Goal: Task Accomplishment & Management: Use online tool/utility

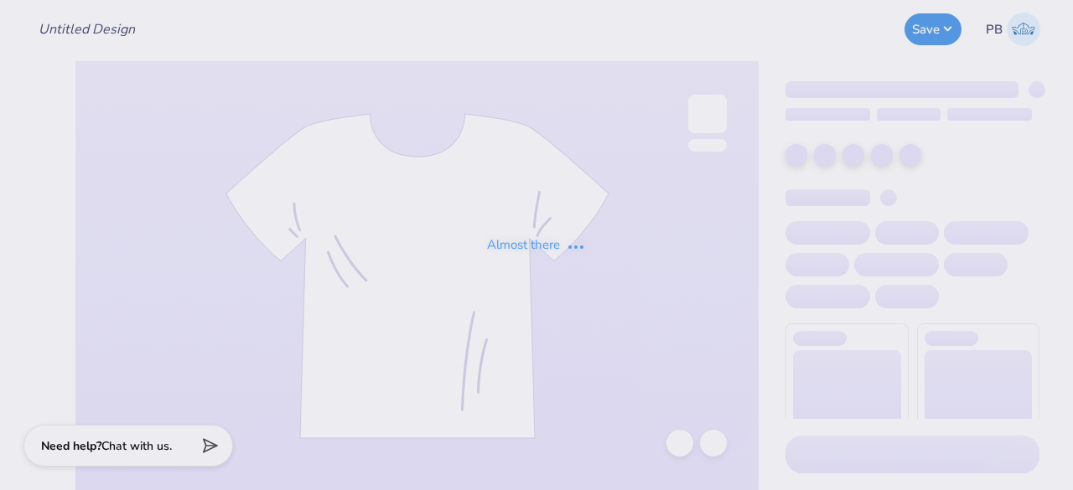
type input "da 26’ mockneck grey"
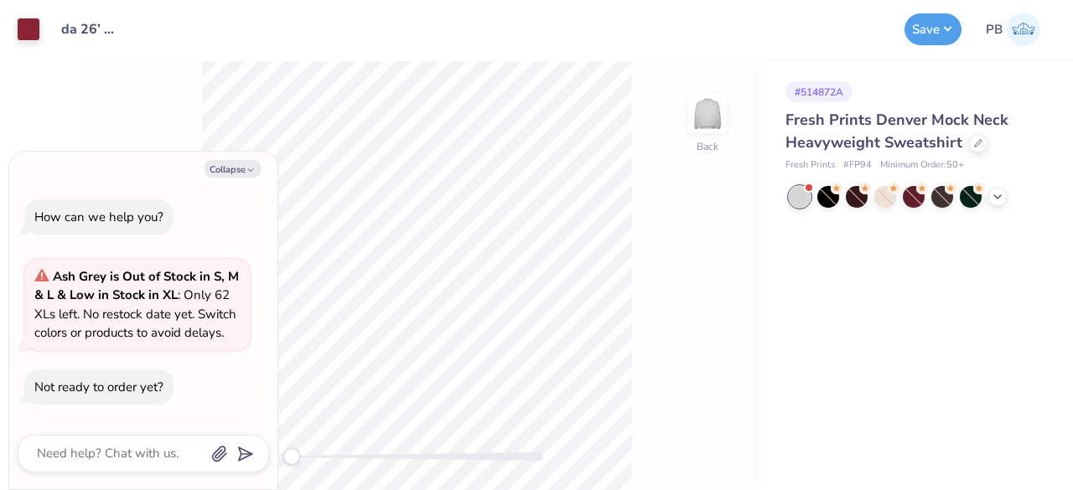
click at [733, 313] on div "Back" at bounding box center [416, 275] width 683 height 429
click at [975, 148] on div at bounding box center [978, 141] width 18 height 18
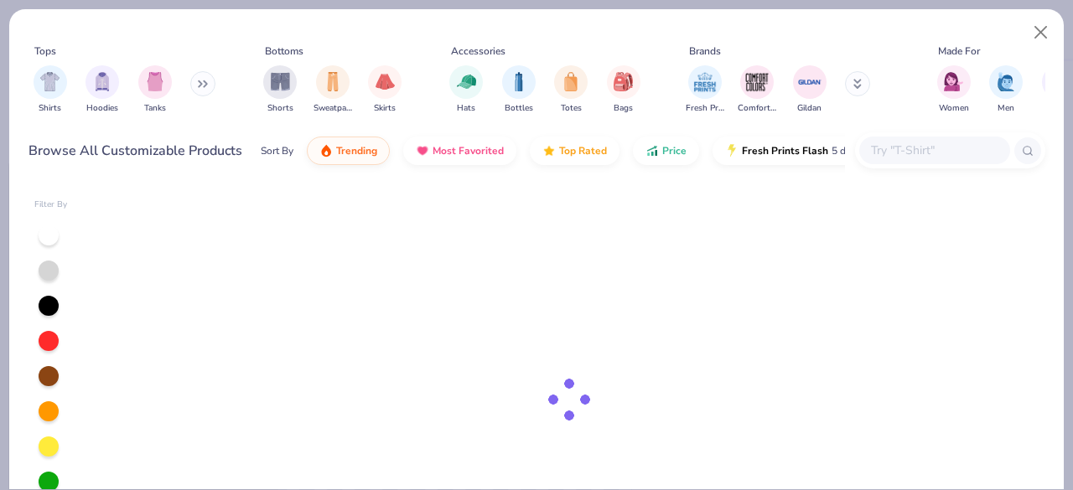
click at [934, 153] on input "text" at bounding box center [933, 150] width 129 height 19
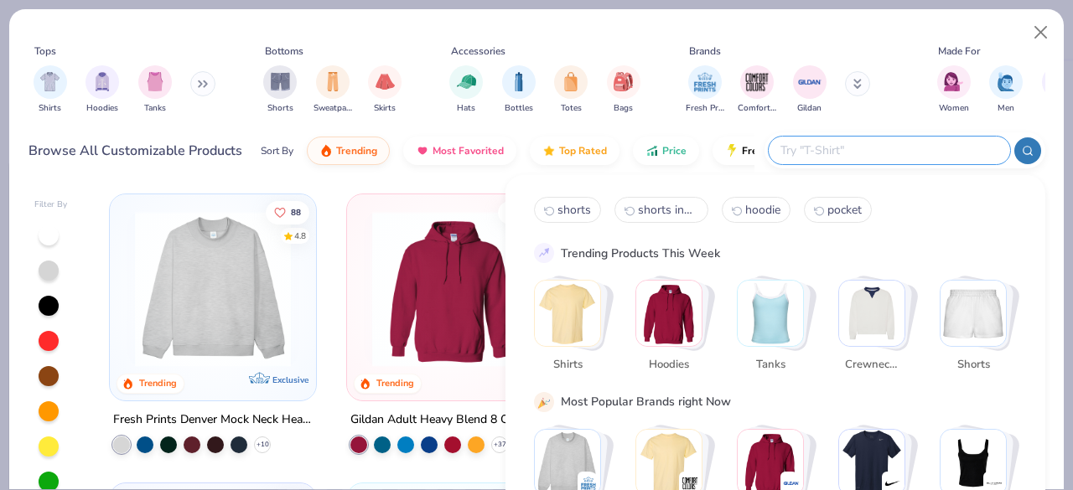
type textarea "x"
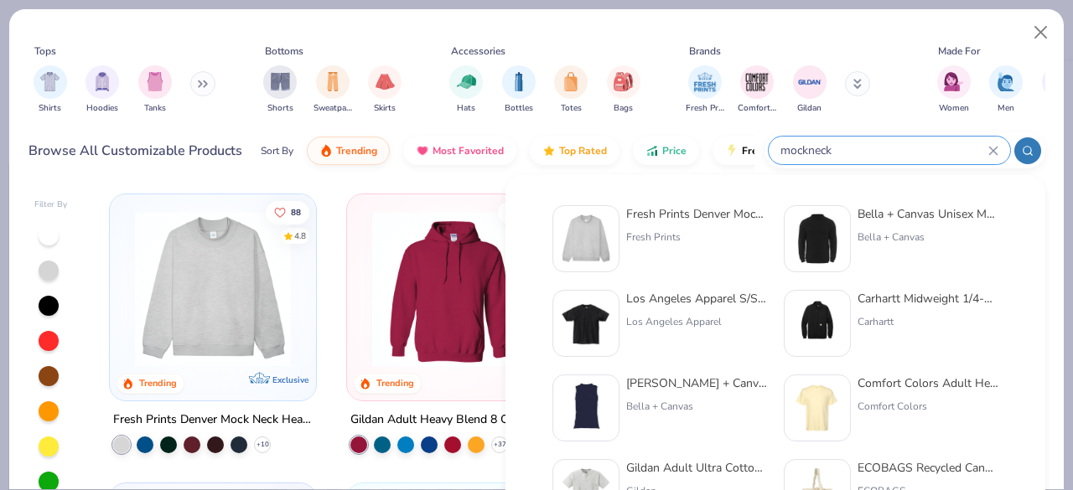
type input "mockneck"
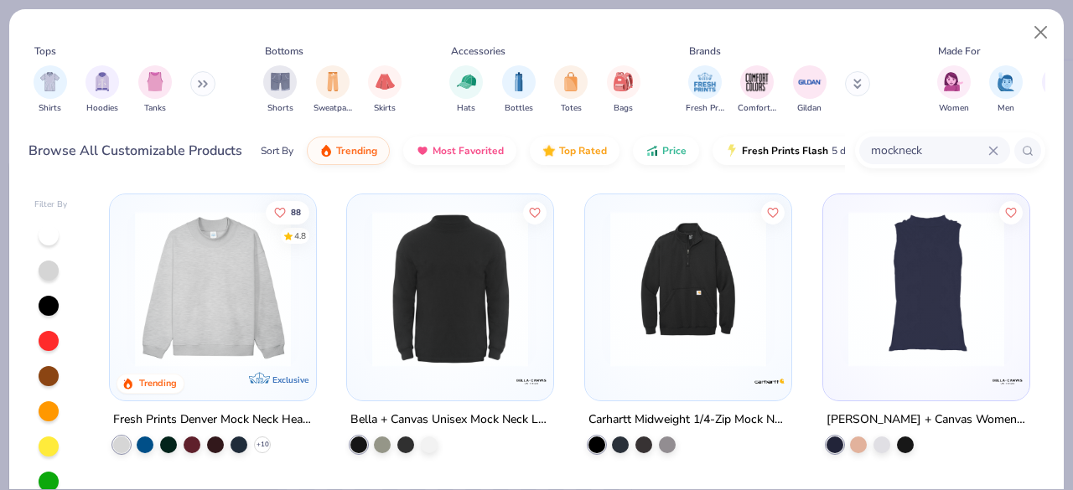
click at [435, 184] on div "Filter By 88 4.8 Trending Exclusive Fresh Prints Denver Mock Neck Heavyweight S…" at bounding box center [536, 335] width 1054 height 308
click at [400, 232] on img at bounding box center [450, 289] width 173 height 156
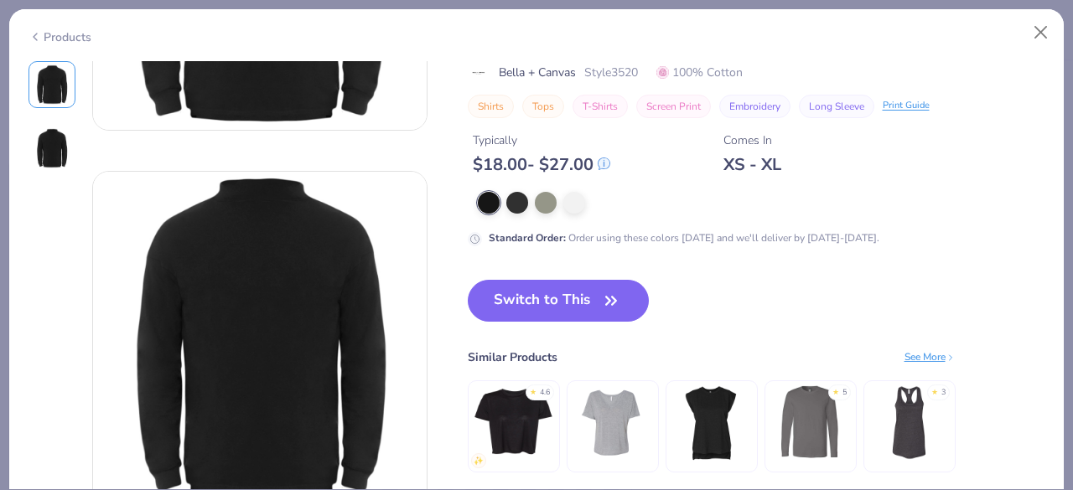
scroll to position [267, 0]
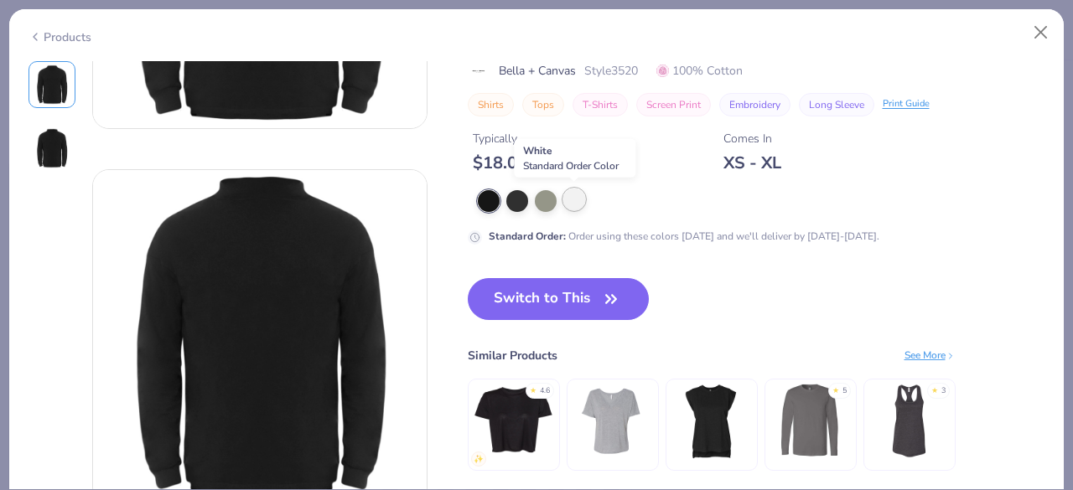
click at [579, 197] on div at bounding box center [574, 200] width 22 height 22
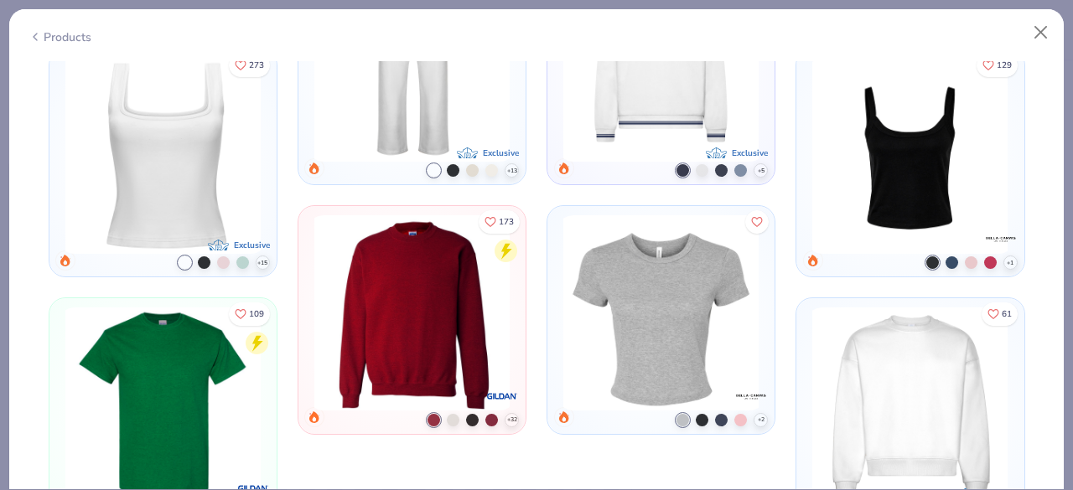
scroll to position [1546, 0]
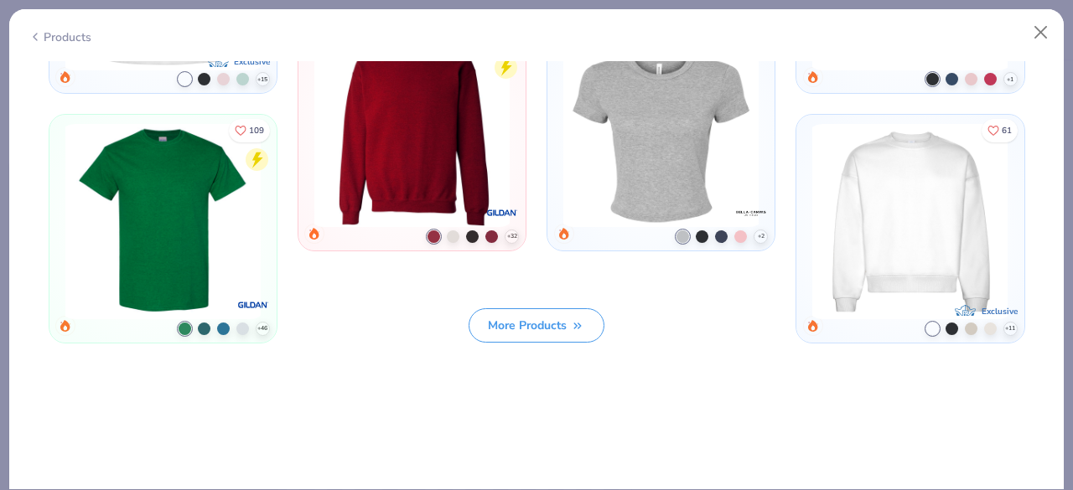
click at [49, 39] on div "Products" at bounding box center [59, 37] width 63 height 18
type textarea "x"
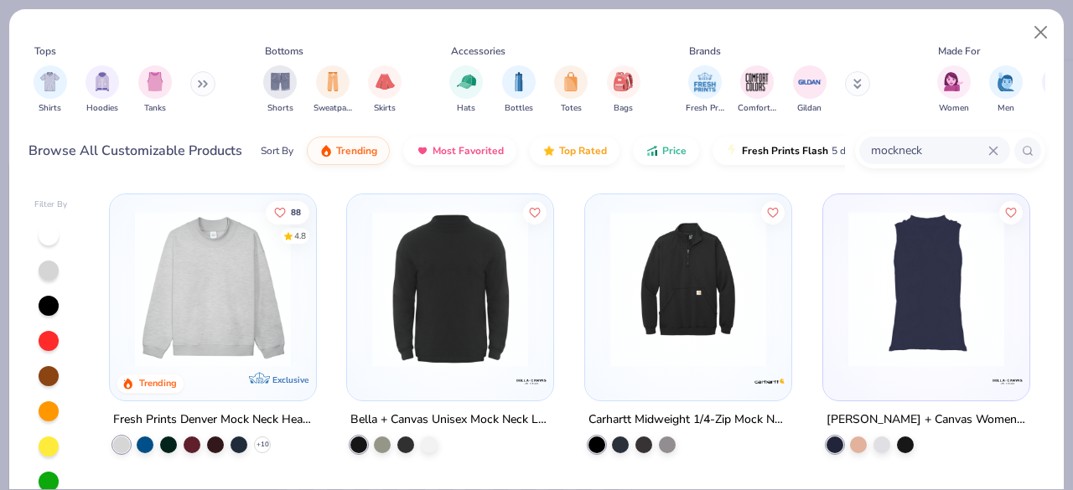
click at [993, 149] on icon at bounding box center [993, 151] width 8 height 8
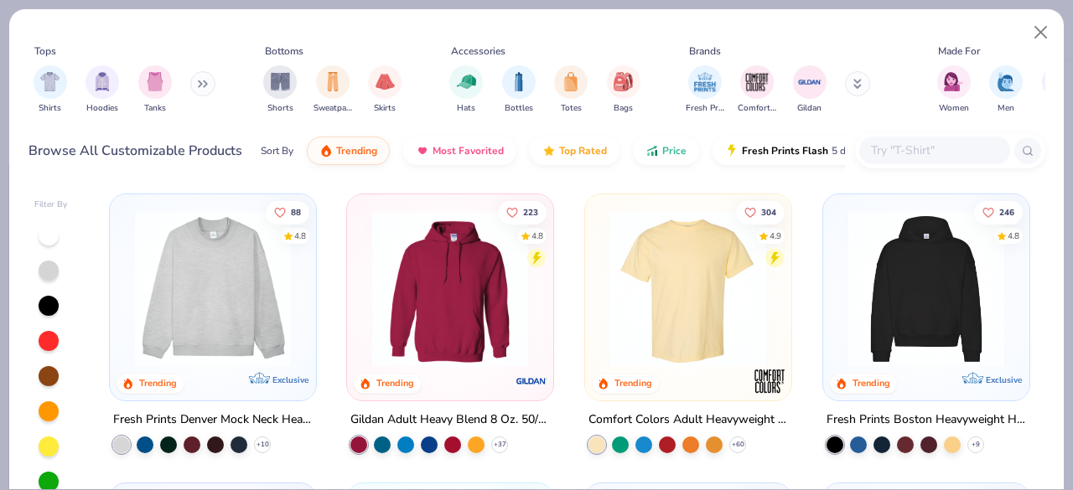
click at [198, 78] on button at bounding box center [202, 83] width 25 height 25
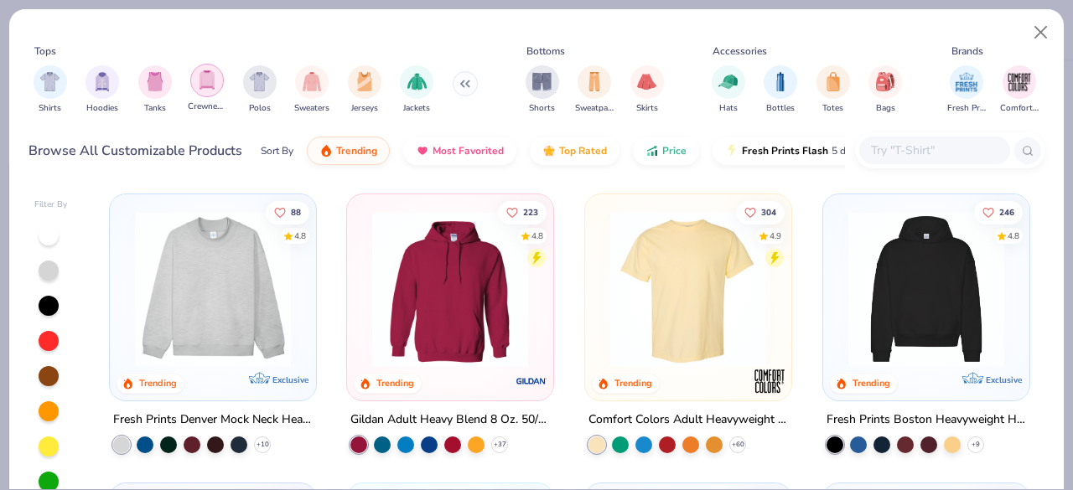
click at [213, 81] on img "filter for Crewnecks" at bounding box center [207, 79] width 18 height 19
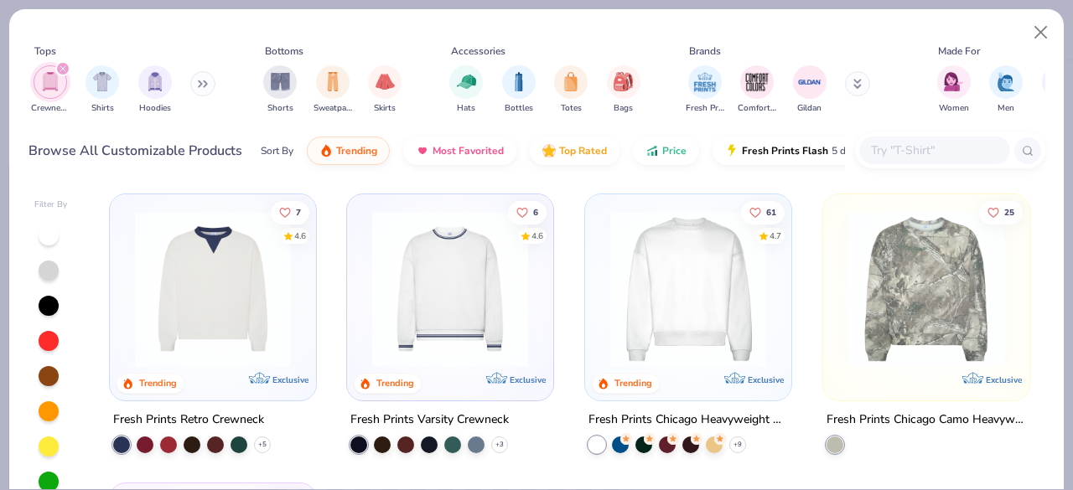
click at [62, 67] on icon "filter for Crewnecks" at bounding box center [63, 68] width 7 height 7
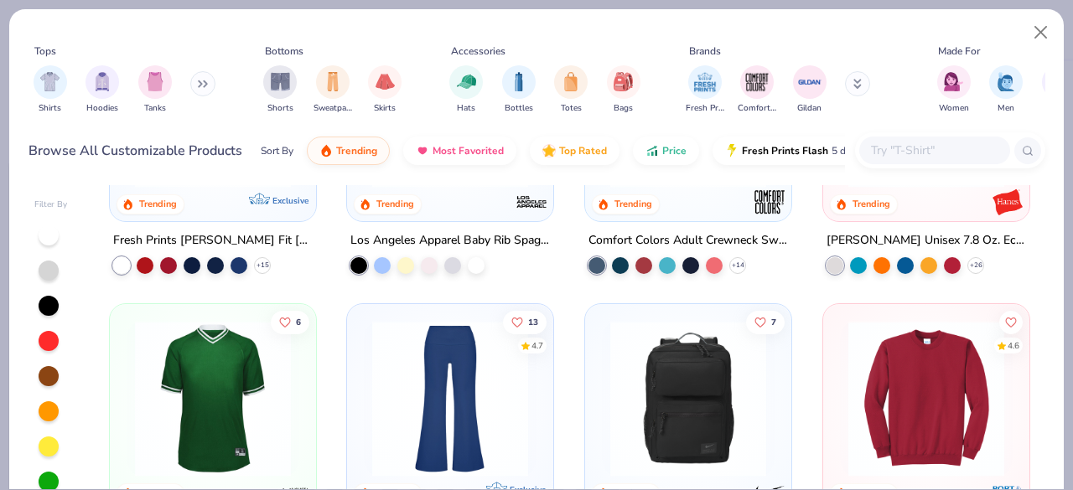
scroll to position [2463, 0]
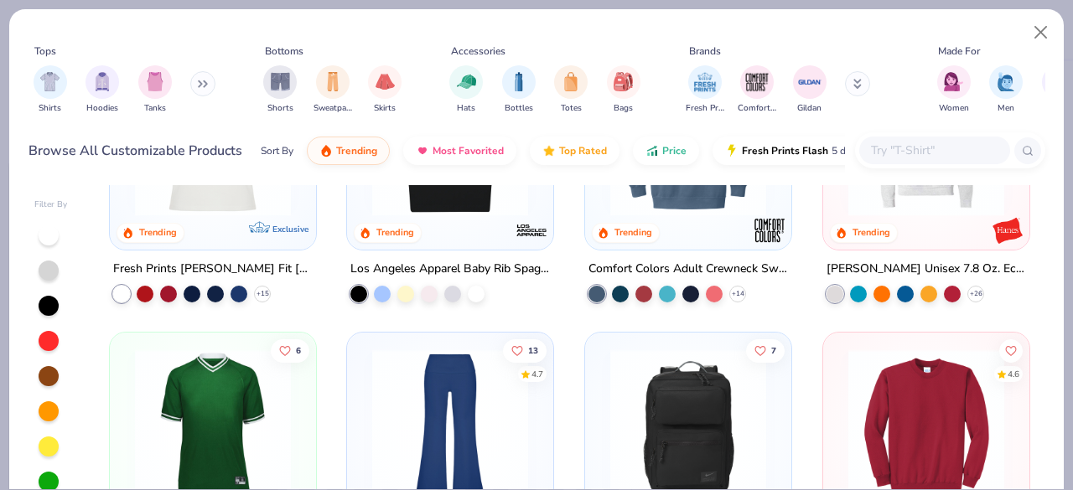
click at [674, 211] on img at bounding box center [688, 138] width 173 height 156
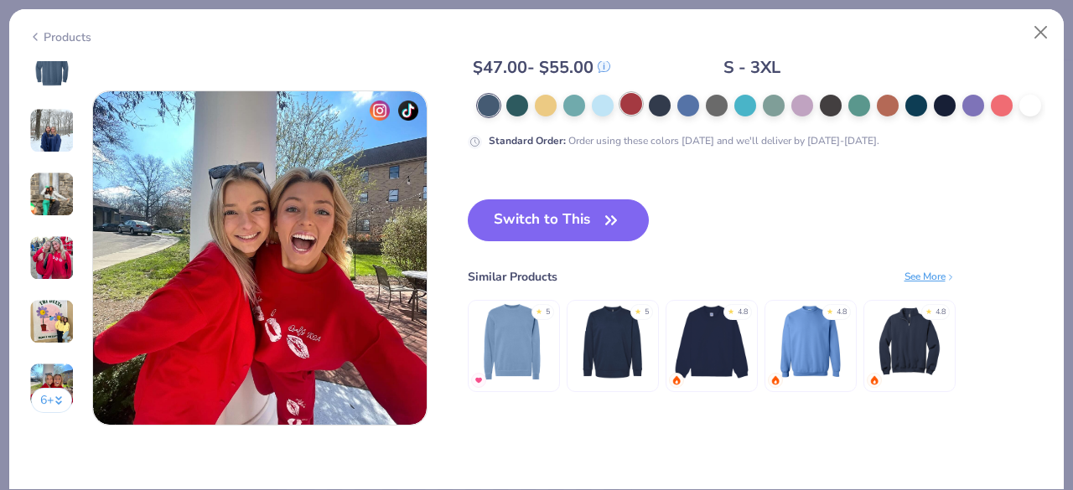
scroll to position [2372, 0]
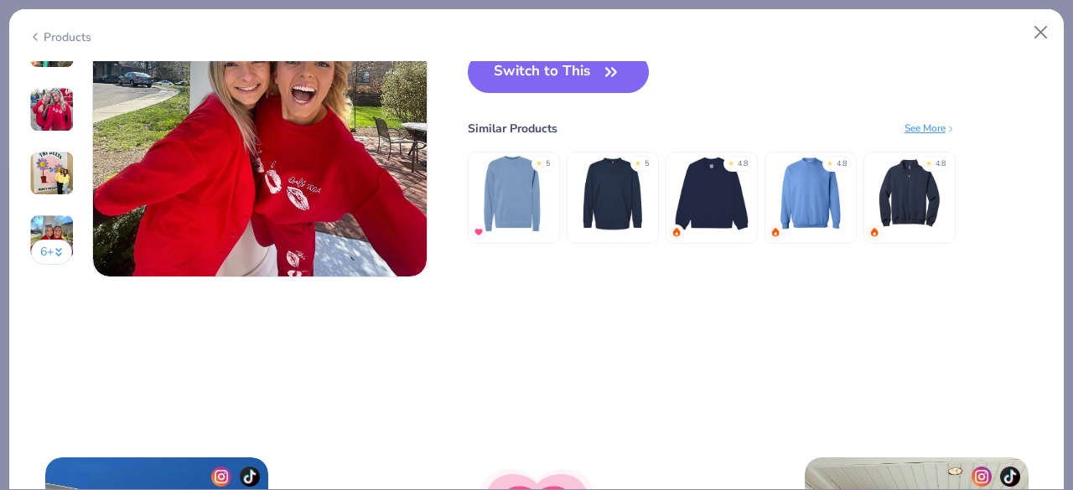
click at [620, 167] on img at bounding box center [612, 194] width 80 height 80
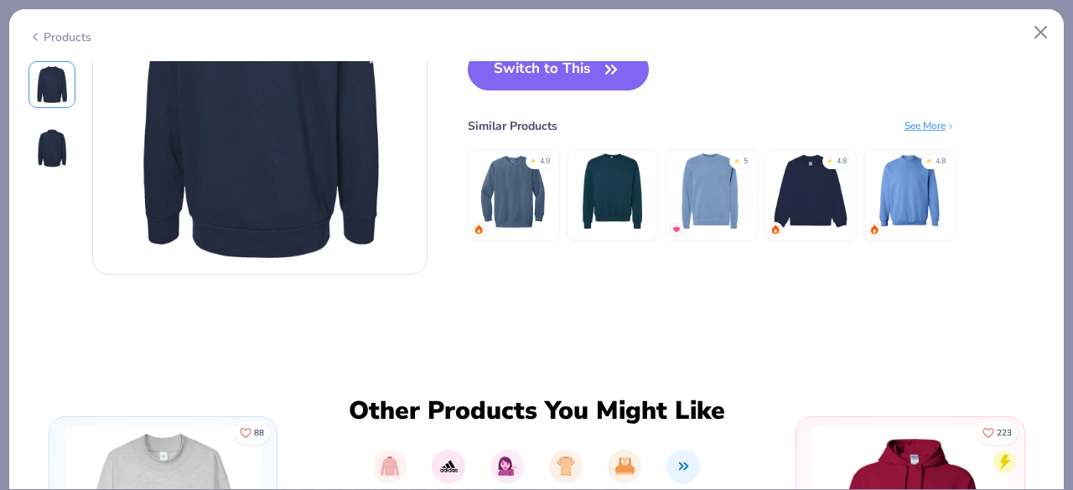
scroll to position [510, 0]
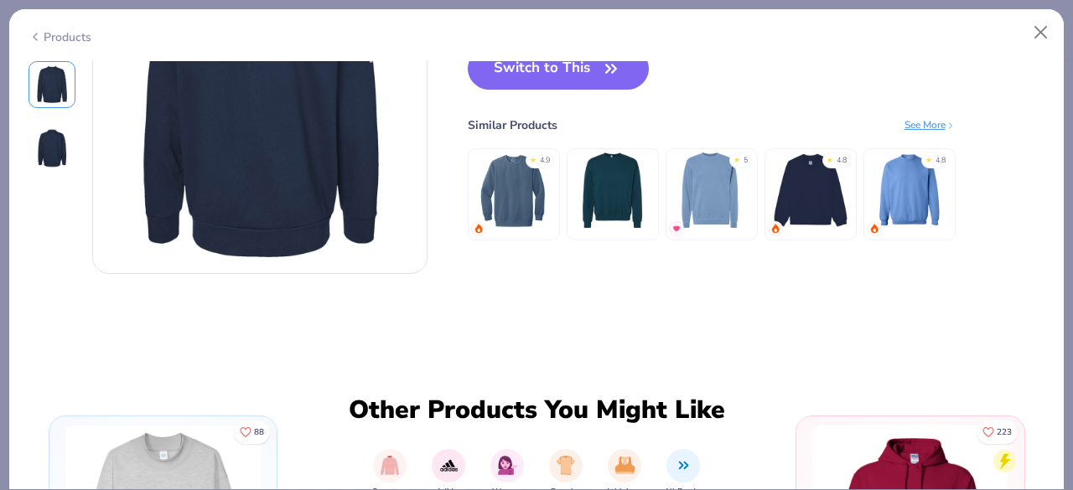
click at [532, 194] on img at bounding box center [514, 191] width 80 height 80
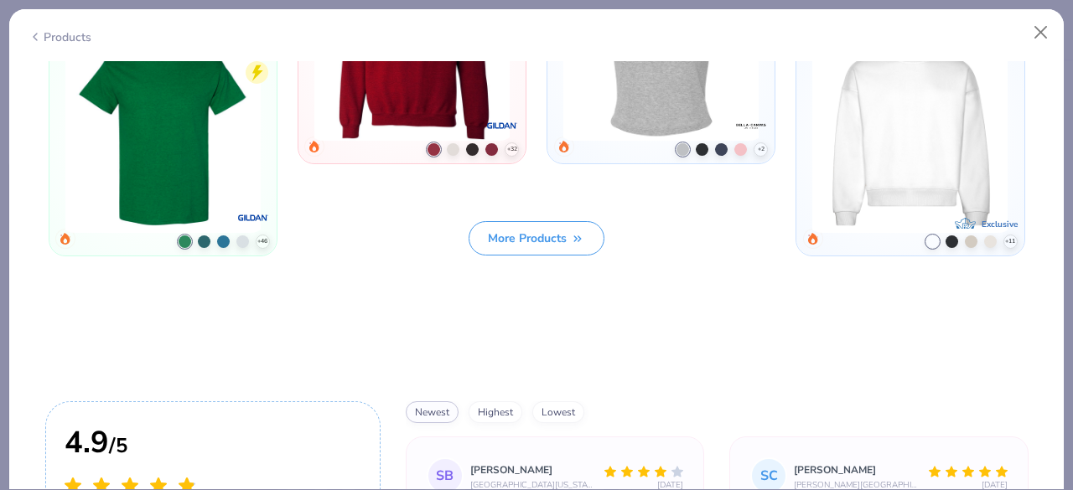
scroll to position [4668, 0]
click at [555, 222] on button "More Products" at bounding box center [537, 239] width 136 height 34
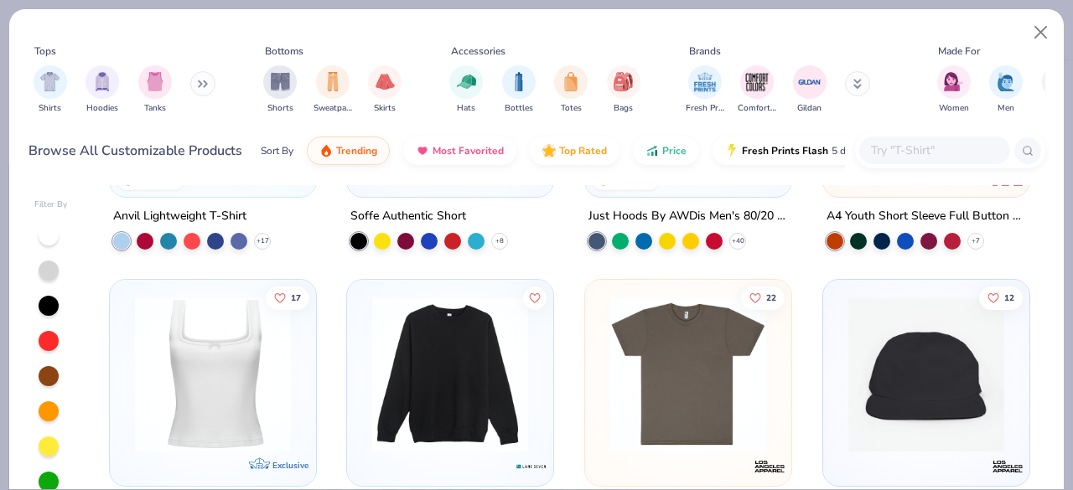
scroll to position [4539, 0]
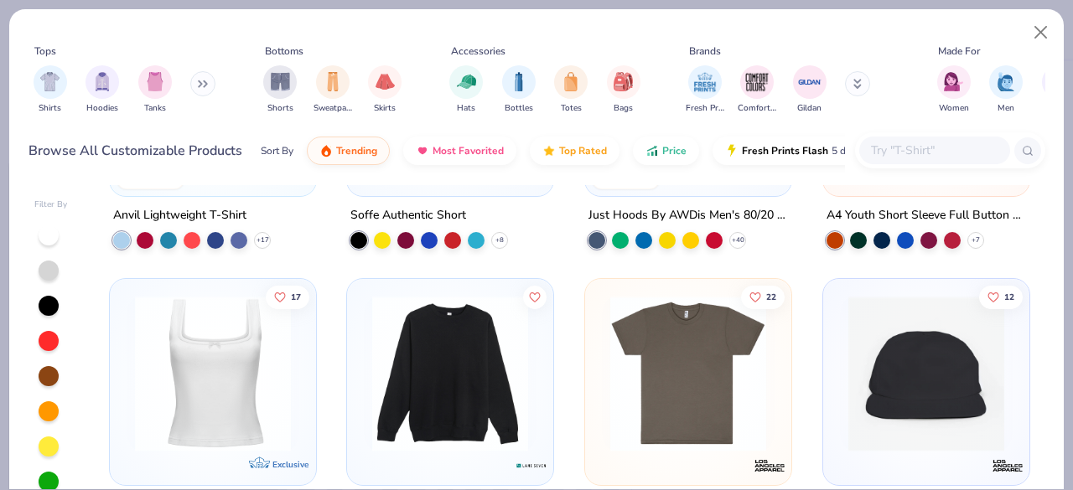
click at [469, 331] on img at bounding box center [450, 374] width 173 height 156
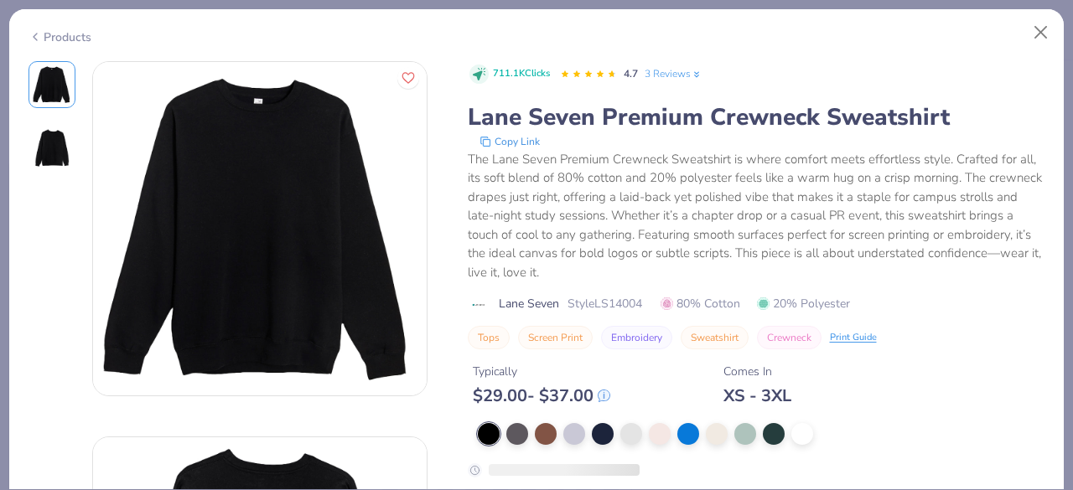
scroll to position [317, 0]
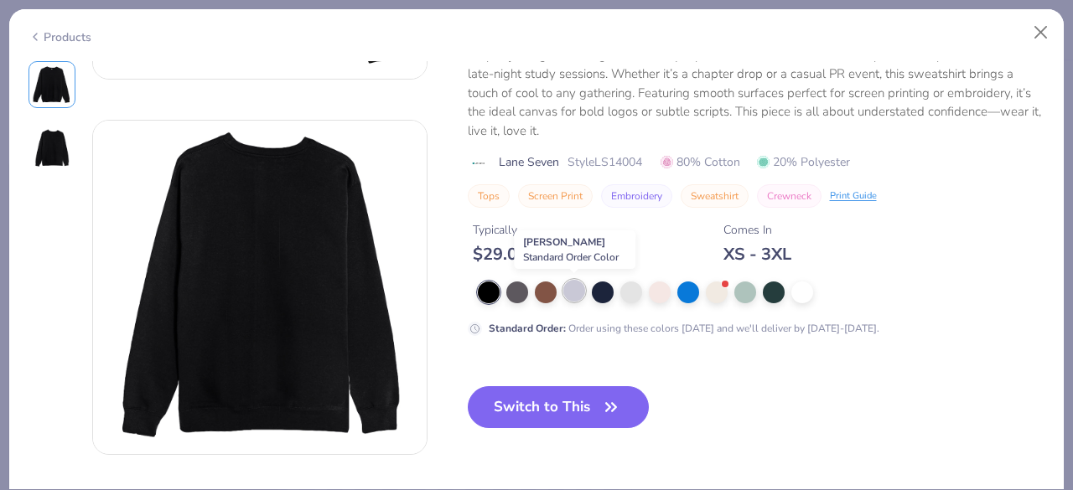
click at [582, 284] on div at bounding box center [574, 291] width 22 height 22
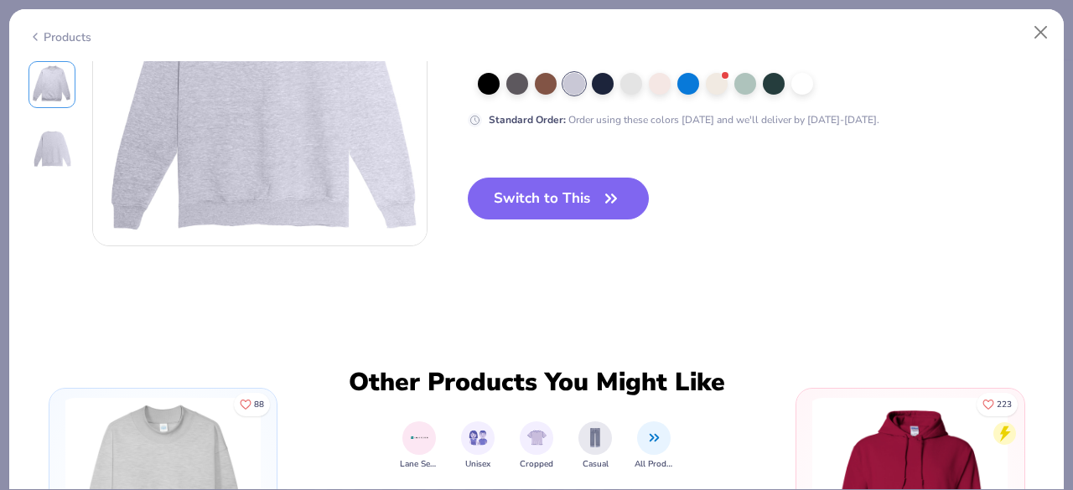
scroll to position [490, 0]
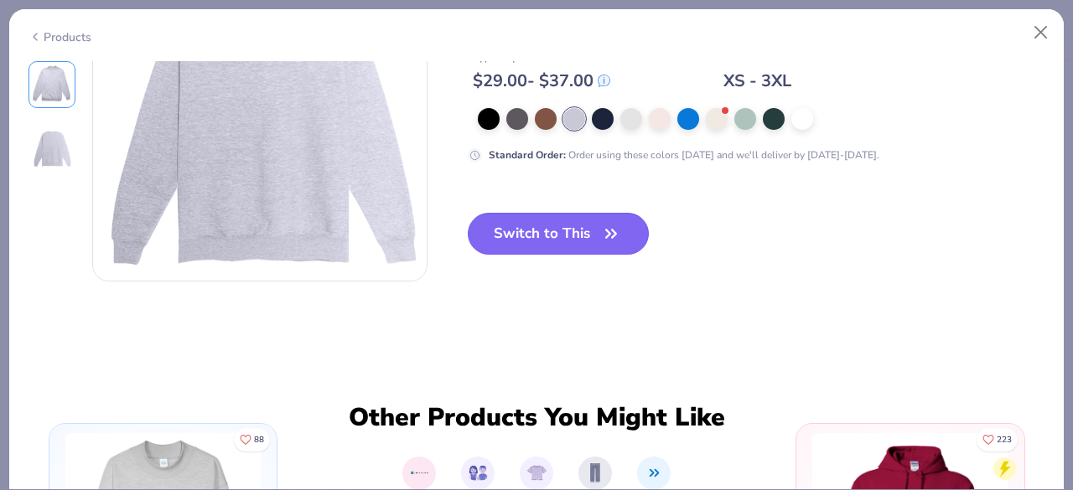
click at [552, 232] on button "Switch to This" at bounding box center [559, 234] width 182 height 42
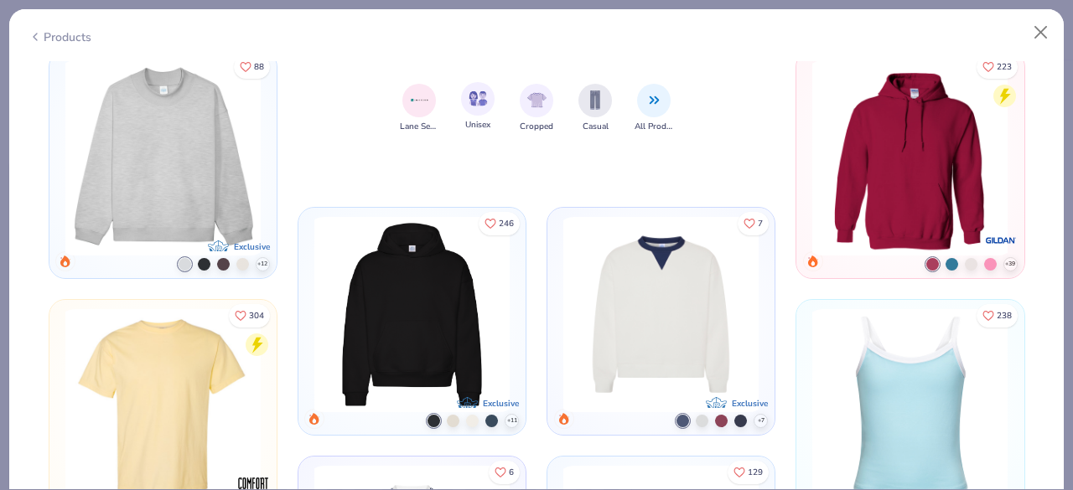
scroll to position [1238, 0]
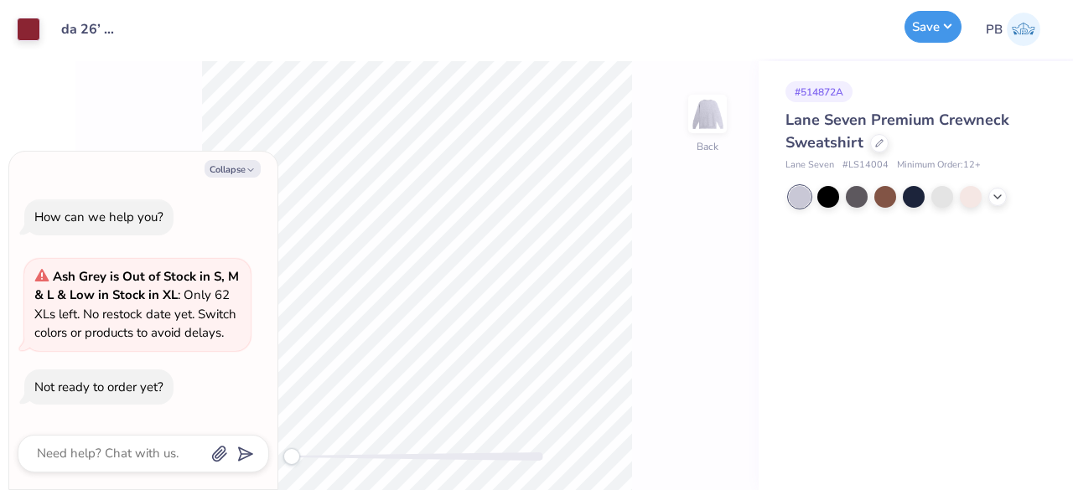
click at [942, 26] on button "Save" at bounding box center [932, 27] width 57 height 32
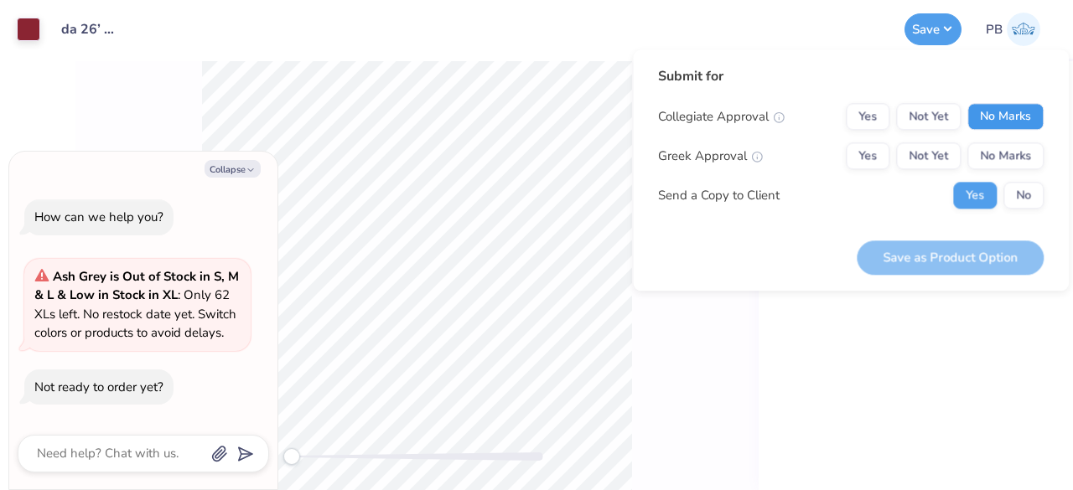
click at [1012, 115] on button "No Marks" at bounding box center [1005, 116] width 76 height 27
click at [1006, 163] on button "No Marks" at bounding box center [1005, 155] width 76 height 27
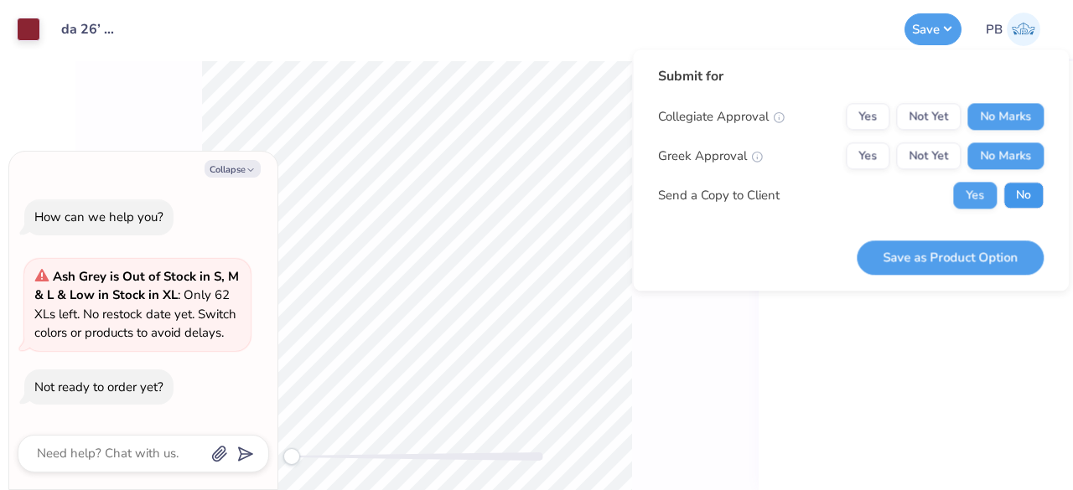
click at [1007, 193] on button "No" at bounding box center [1023, 195] width 40 height 27
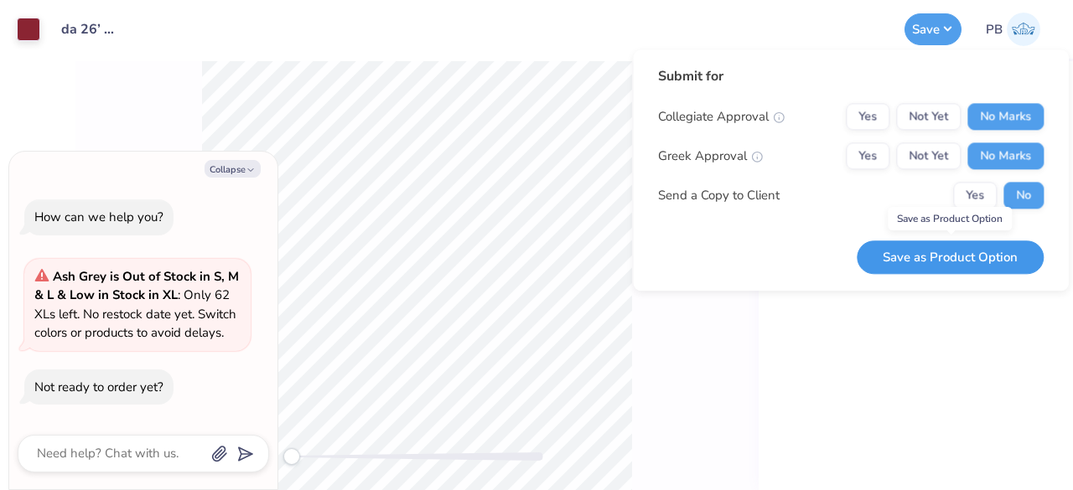
click at [946, 250] on button "Save as Product Option" at bounding box center [950, 258] width 187 height 34
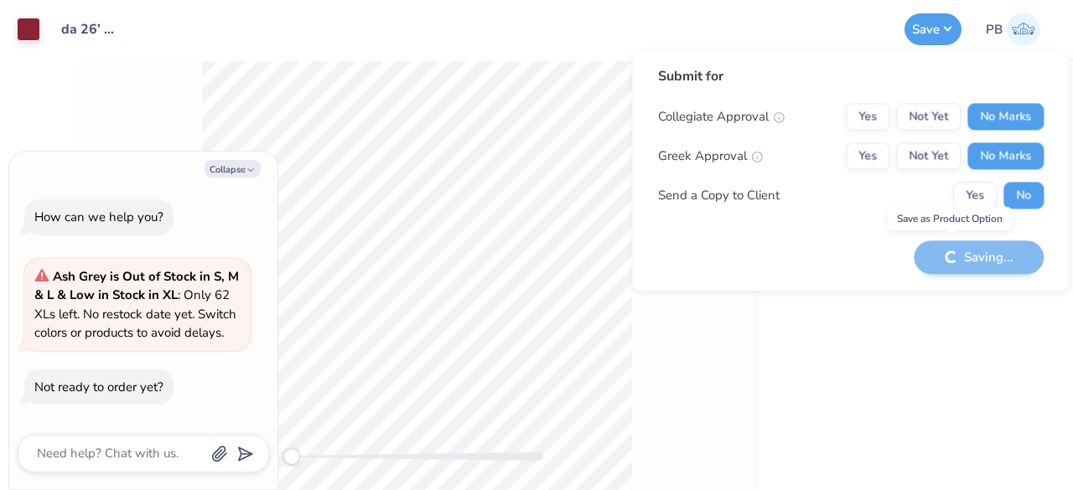
type textarea "x"
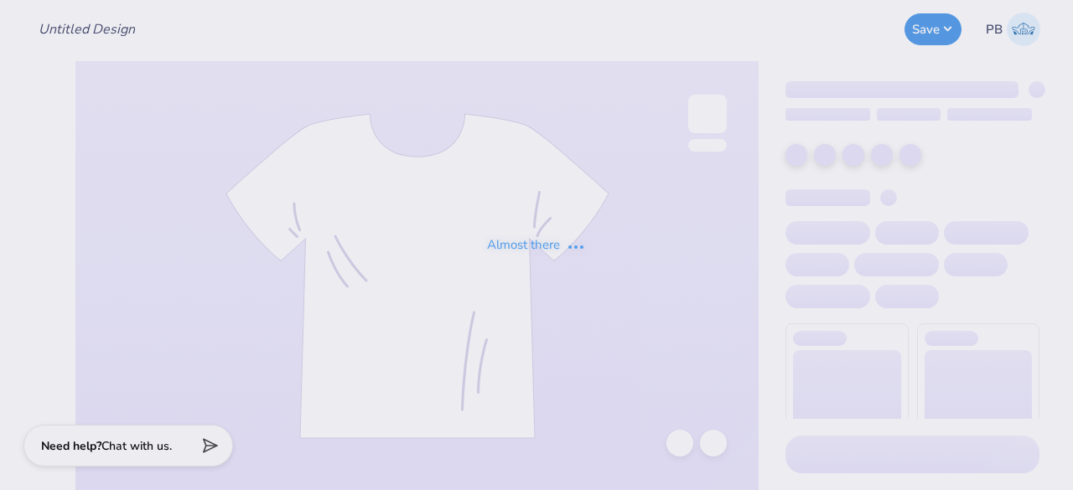
type input "da 26’ mockneck grey"
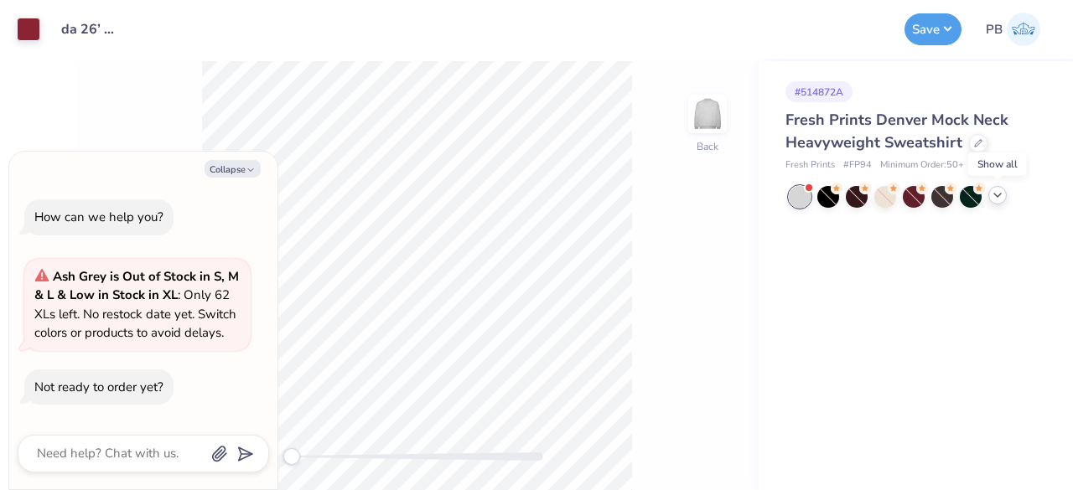
click at [1003, 192] on icon at bounding box center [997, 195] width 13 height 13
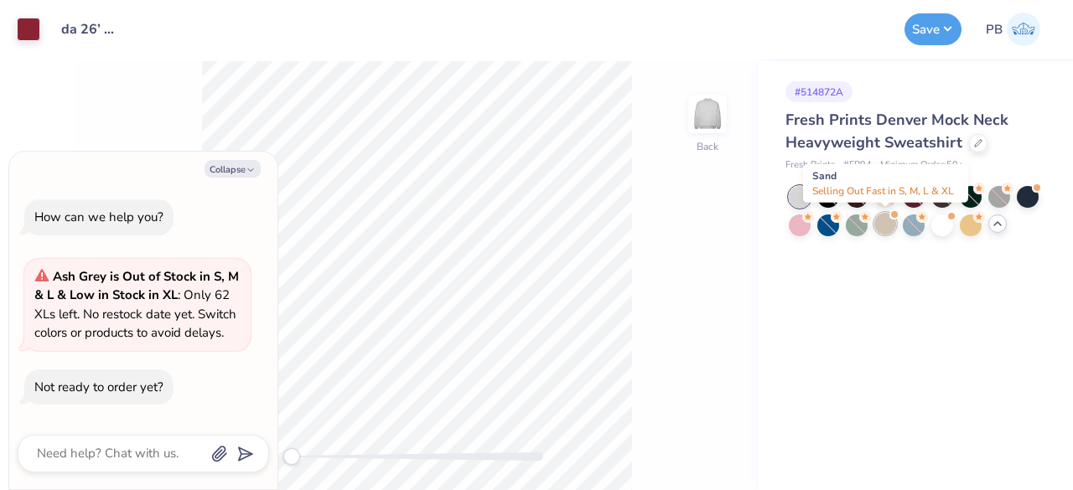
click at [893, 225] on div at bounding box center [885, 224] width 22 height 22
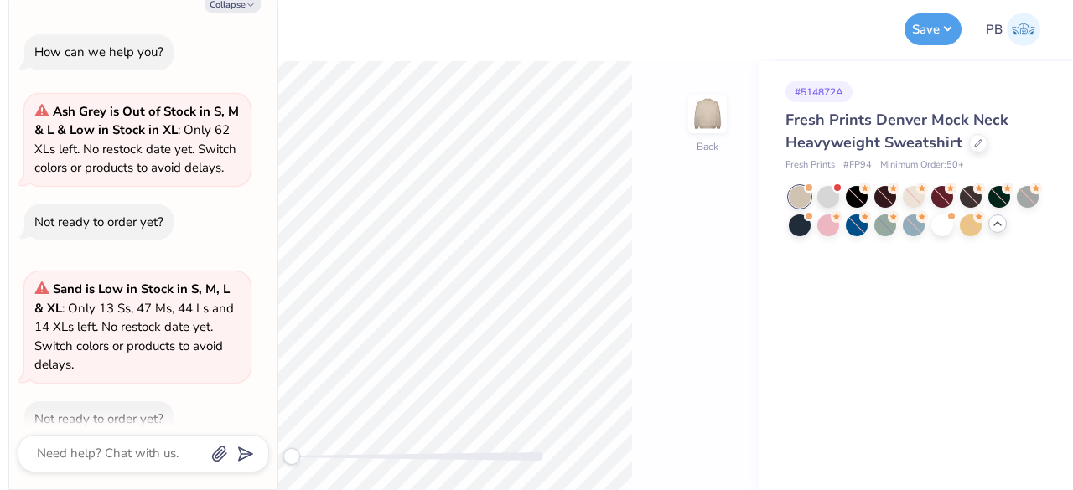
scroll to position [31, 0]
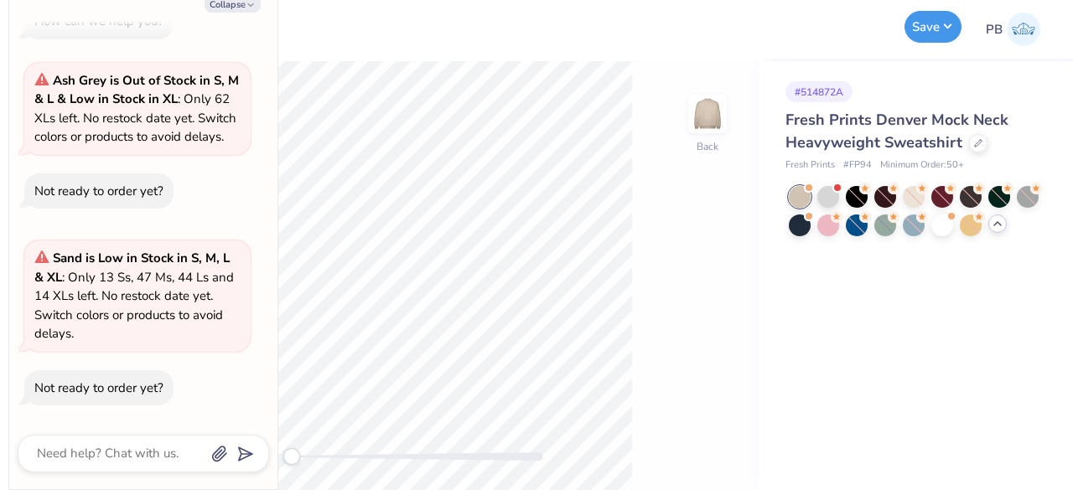
click at [945, 19] on button "Save" at bounding box center [932, 27] width 57 height 32
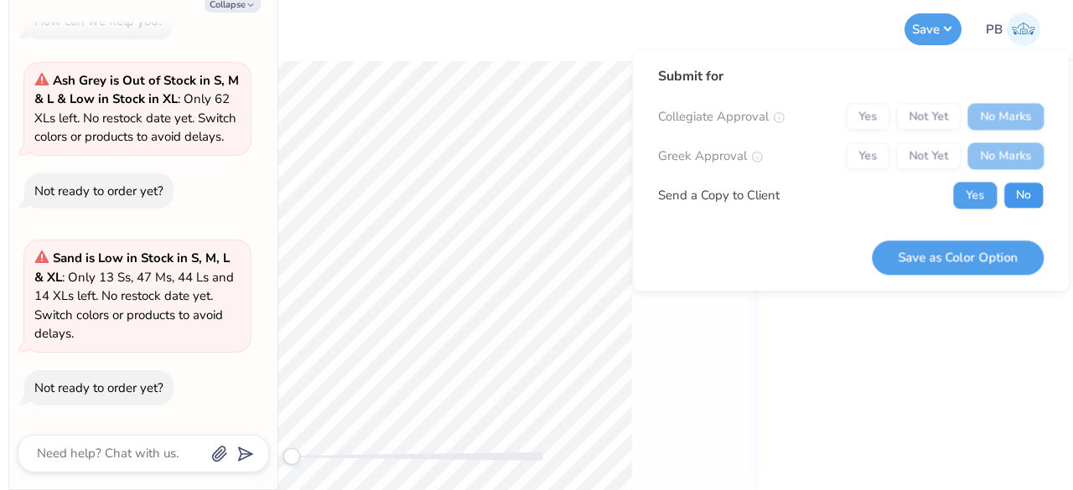
click at [1033, 189] on button "No" at bounding box center [1023, 195] width 40 height 27
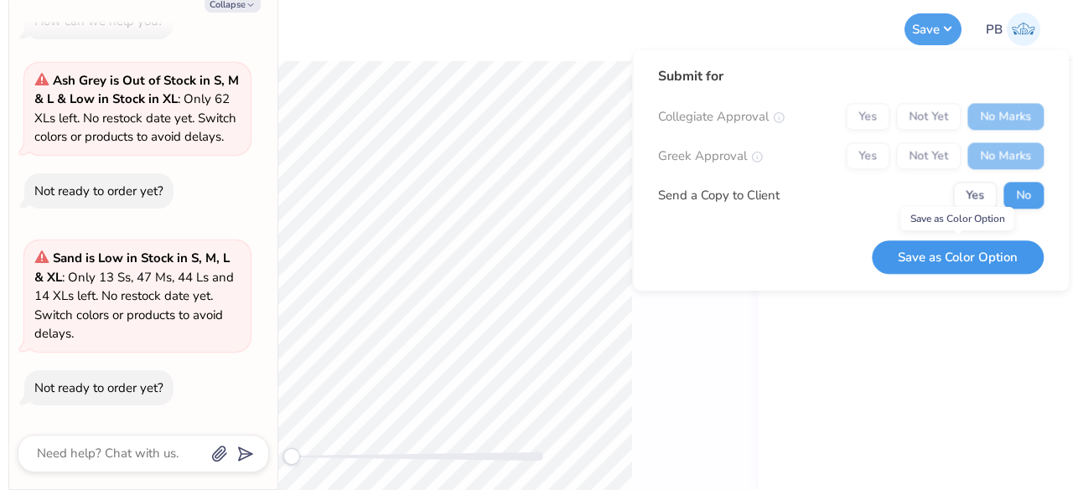
click at [966, 266] on button "Save as Color Option" at bounding box center [958, 258] width 172 height 34
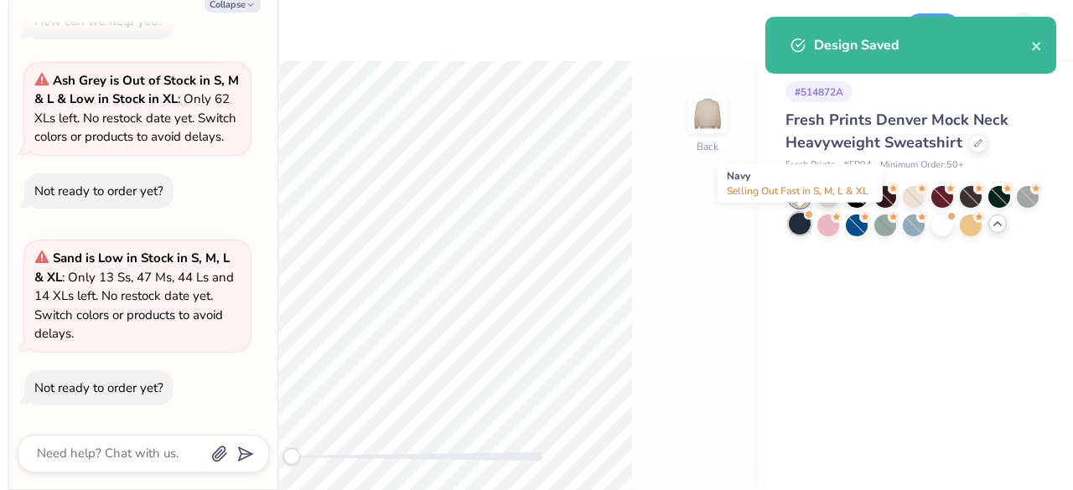
click at [803, 224] on div at bounding box center [800, 224] width 22 height 22
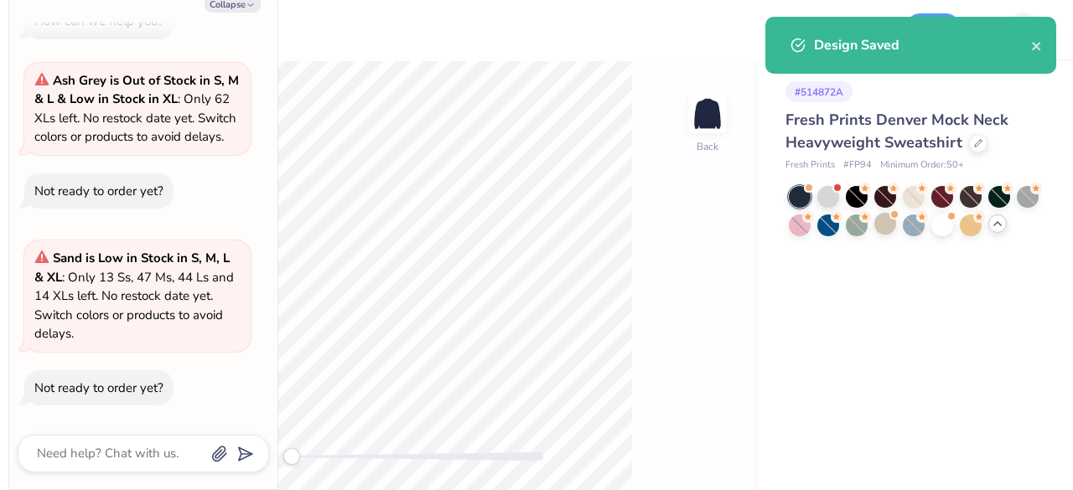
scroll to position [228, 0]
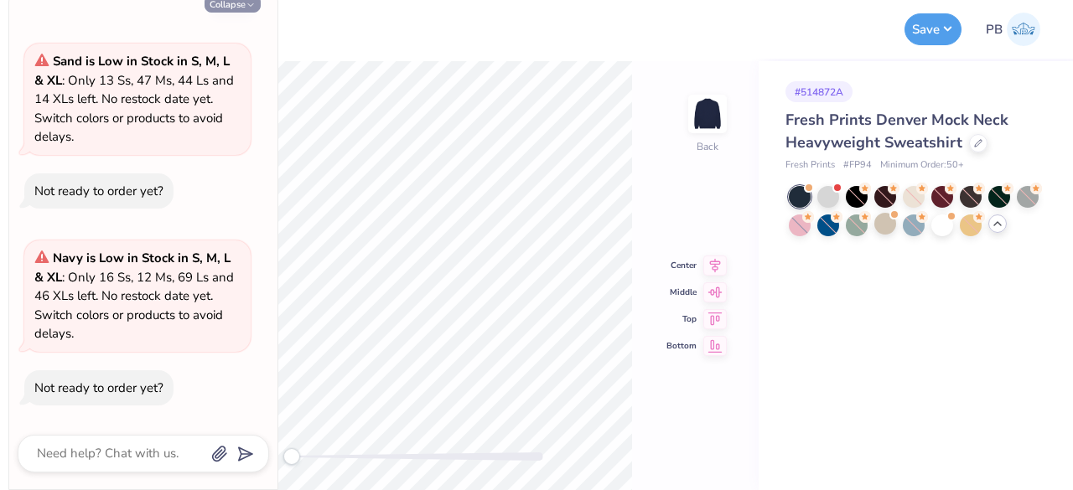
click at [235, 8] on button "Collapse" at bounding box center [233, 4] width 56 height 18
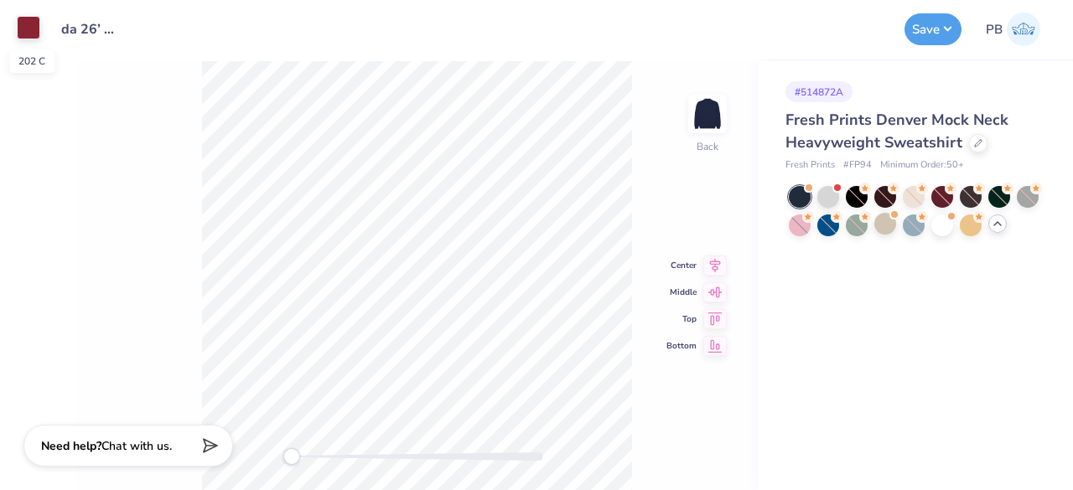
click at [28, 26] on div at bounding box center [28, 27] width 23 height 23
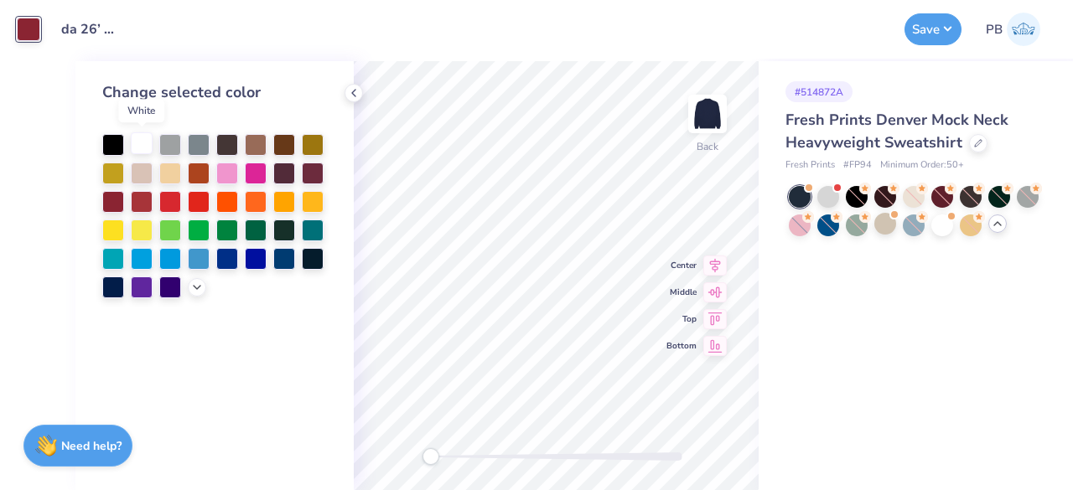
click at [132, 135] on div at bounding box center [142, 143] width 22 height 22
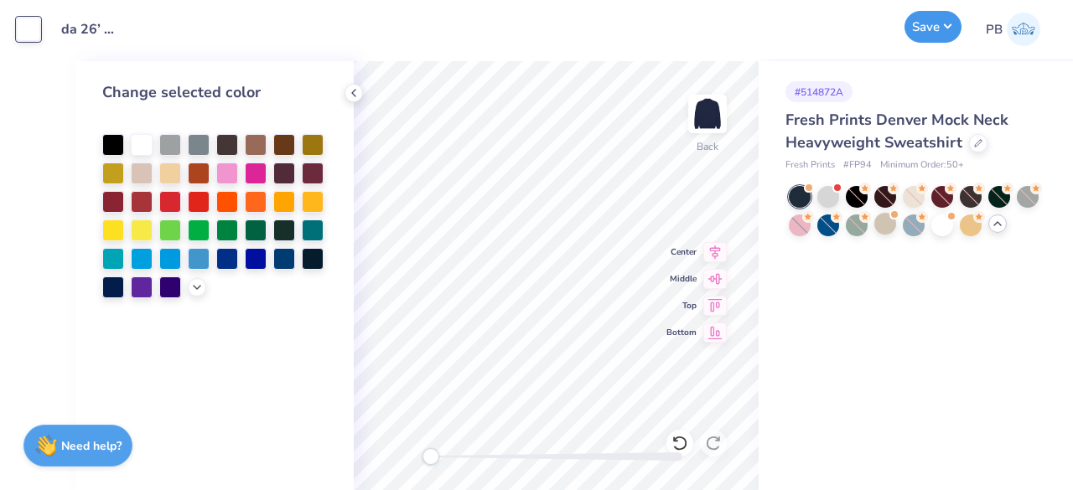
click at [927, 37] on button "Save" at bounding box center [932, 27] width 57 height 32
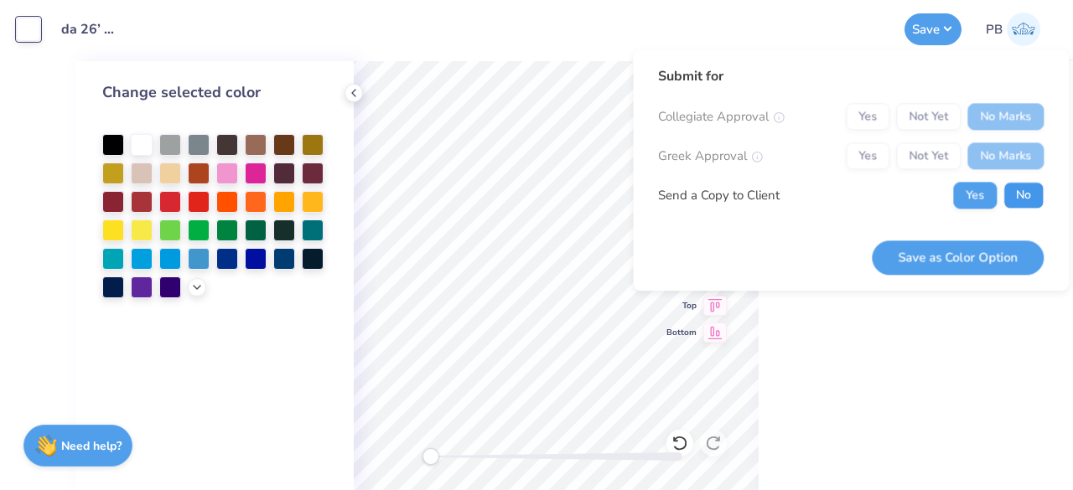
click at [1032, 194] on button "No" at bounding box center [1023, 195] width 40 height 27
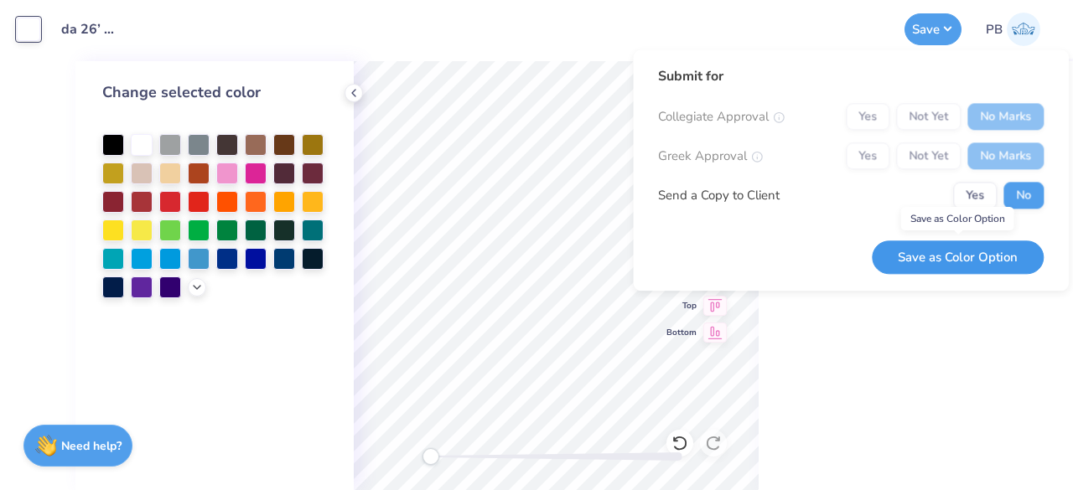
click at [983, 261] on button "Save as Color Option" at bounding box center [958, 258] width 172 height 34
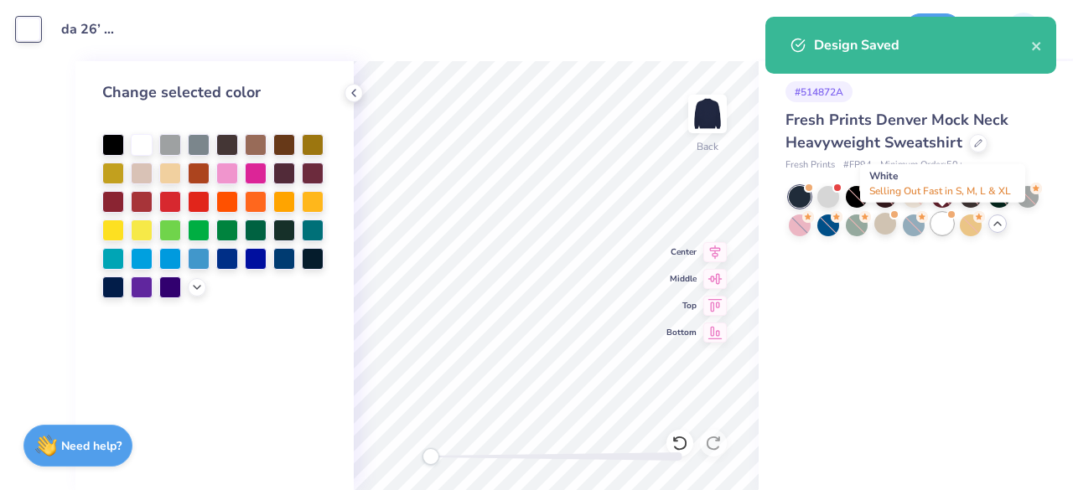
click at [944, 230] on div at bounding box center [942, 224] width 22 height 22
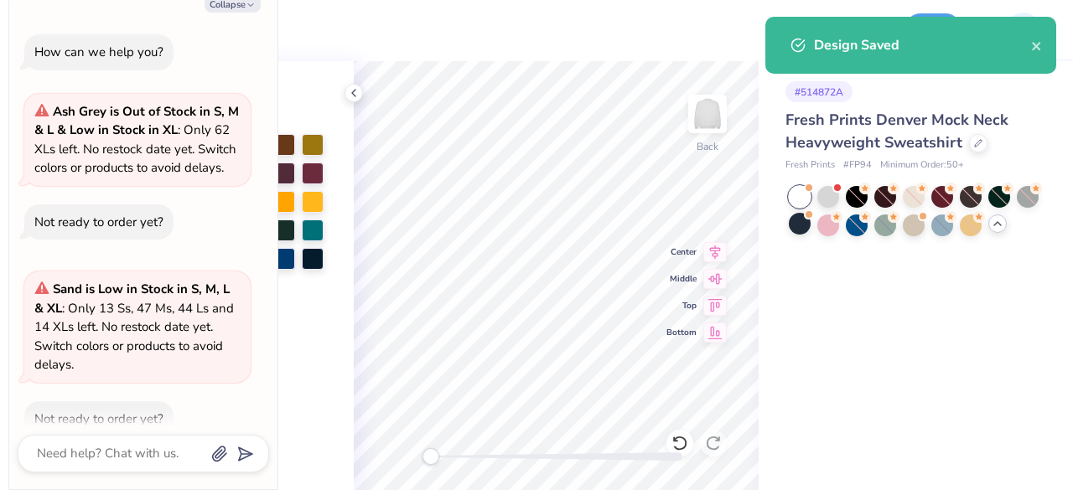
scroll to position [425, 0]
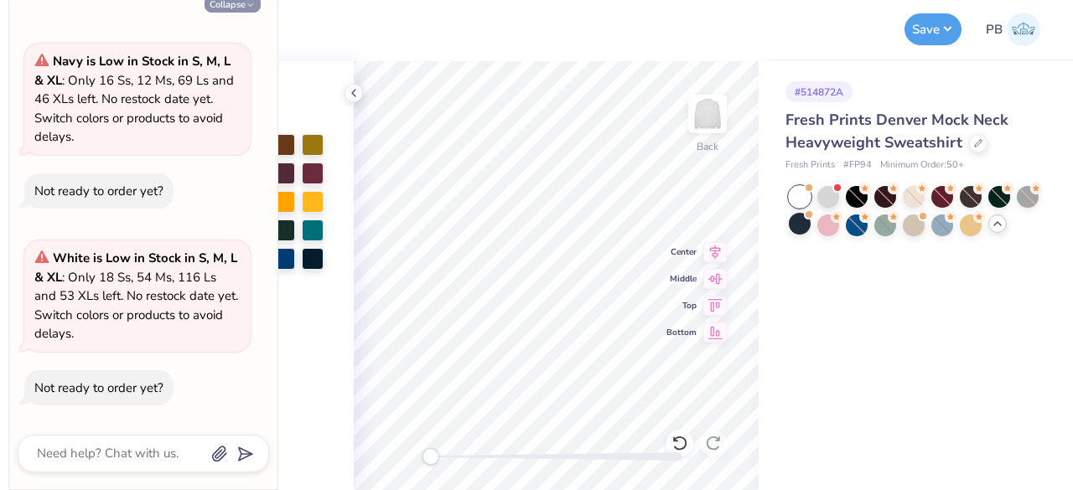
click at [235, 12] on button "Collapse" at bounding box center [233, 4] width 56 height 18
type textarea "x"
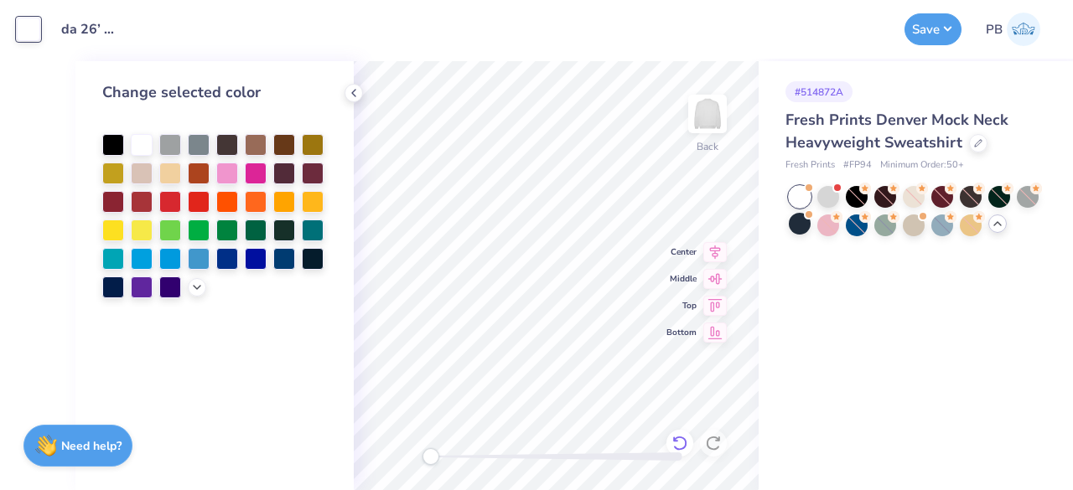
click at [677, 443] on icon at bounding box center [679, 443] width 17 height 17
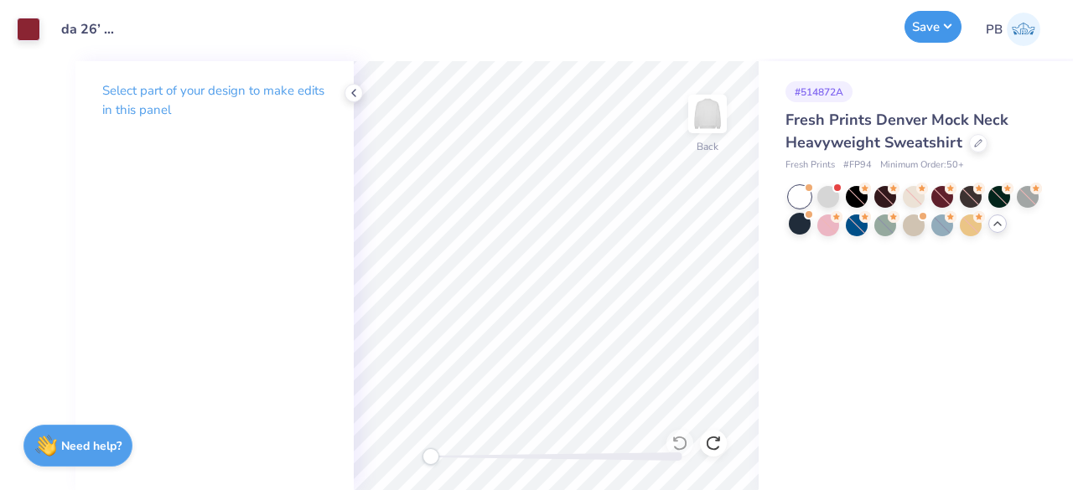
click at [920, 36] on button "Save" at bounding box center [932, 27] width 57 height 32
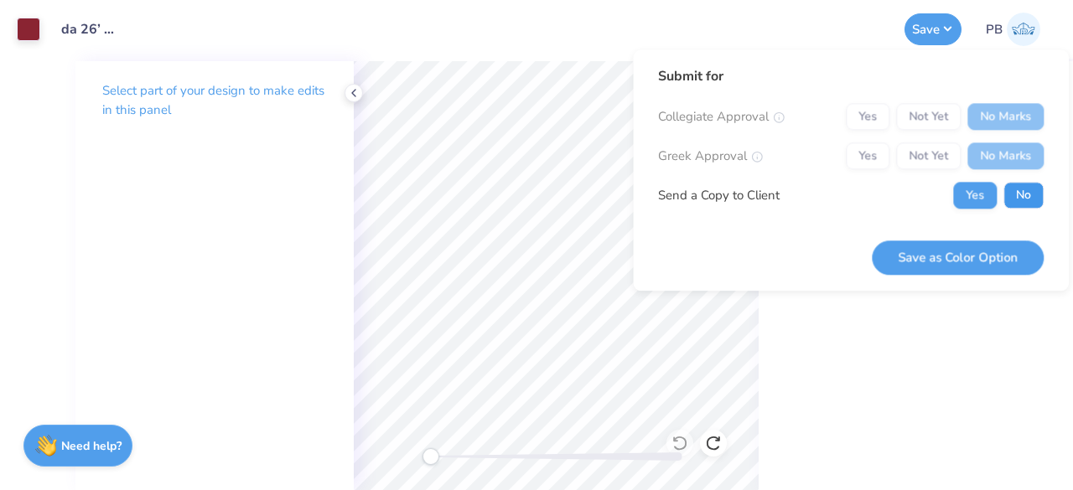
click at [1025, 195] on button "No" at bounding box center [1023, 195] width 40 height 27
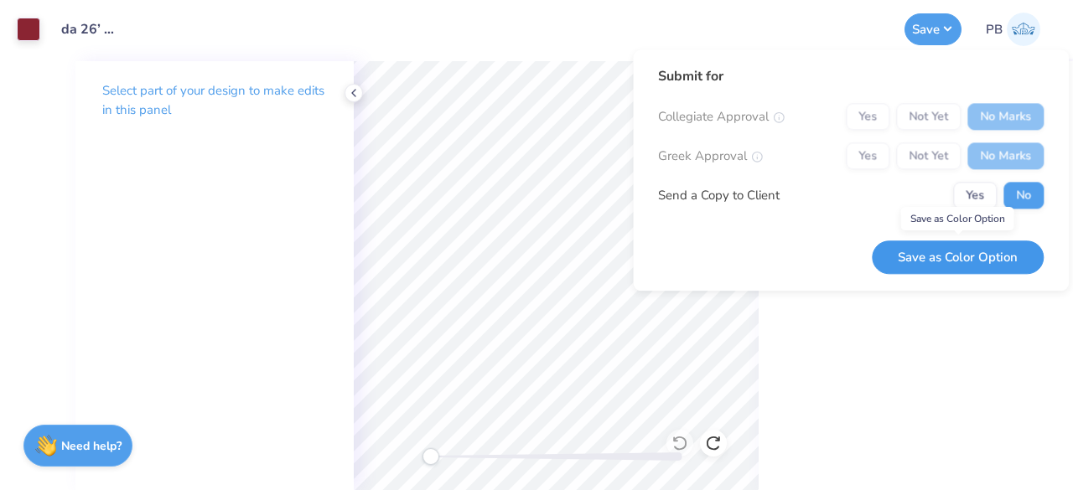
click at [981, 262] on button "Save as Color Option" at bounding box center [958, 258] width 172 height 34
